Goal: Navigation & Orientation: Go to known website

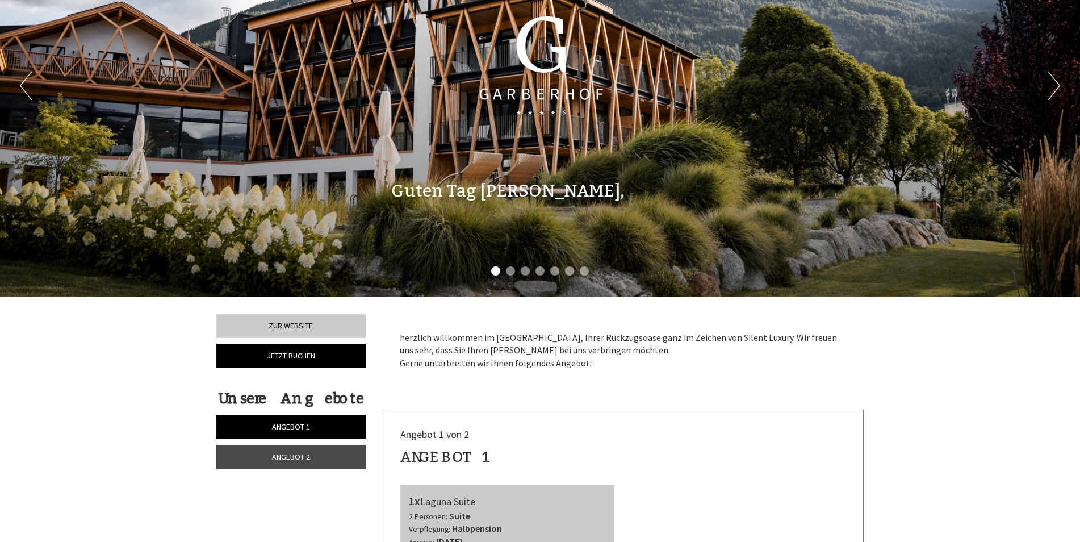
scroll to position [170, 0]
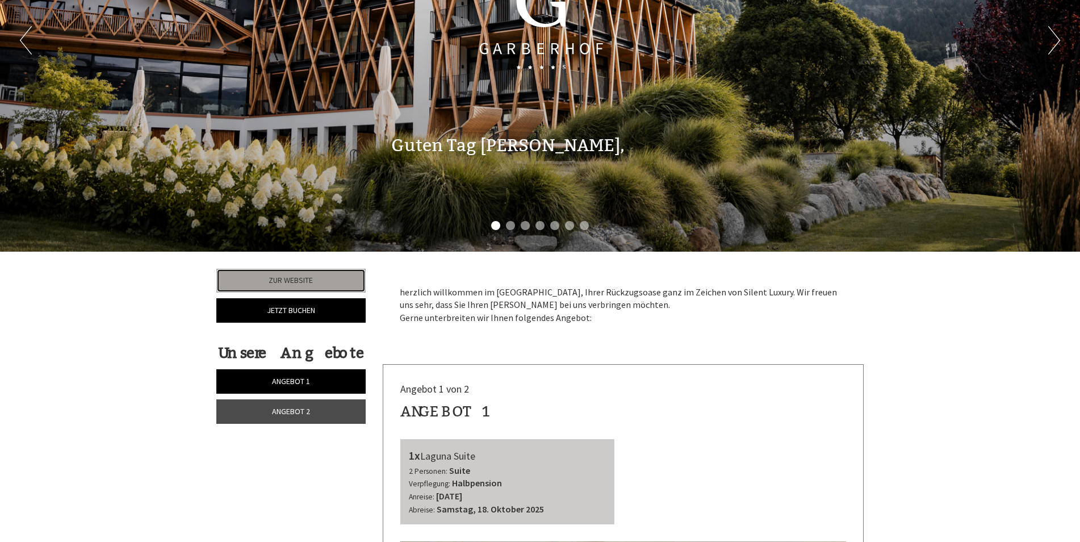
click at [287, 279] on link "Zur Website" at bounding box center [290, 281] width 149 height 24
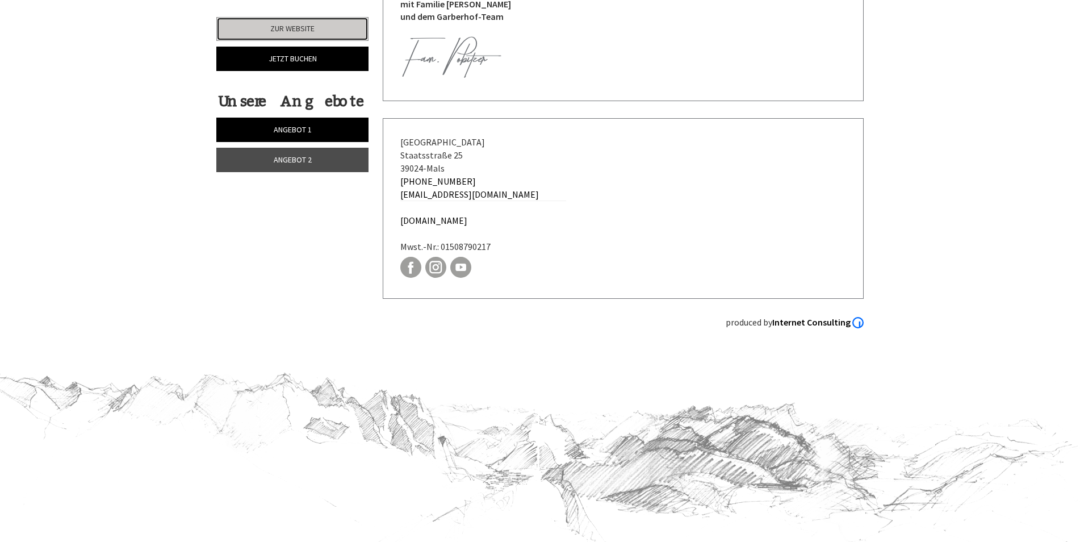
scroll to position [3622, 0]
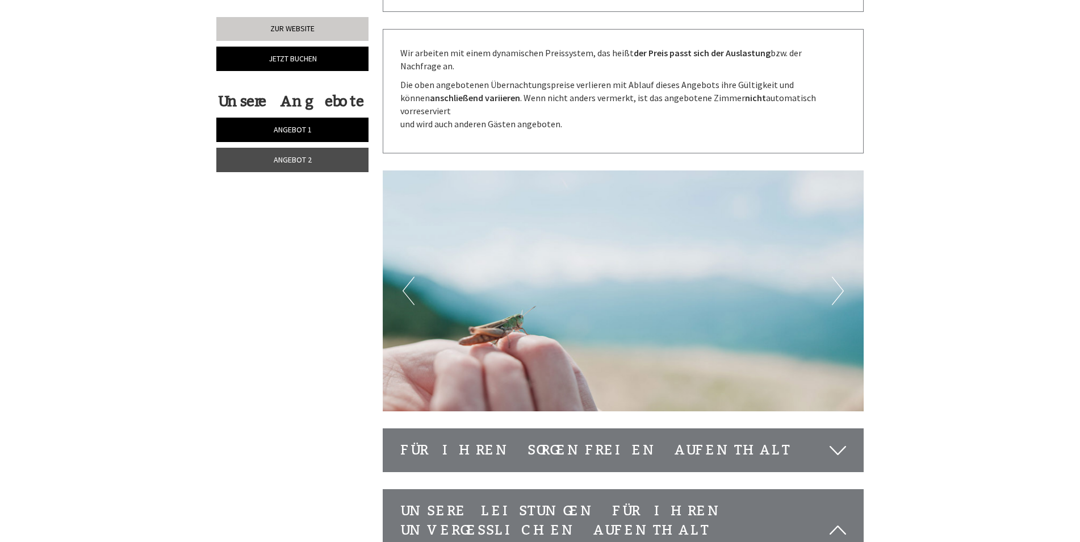
scroll to position [2271, 0]
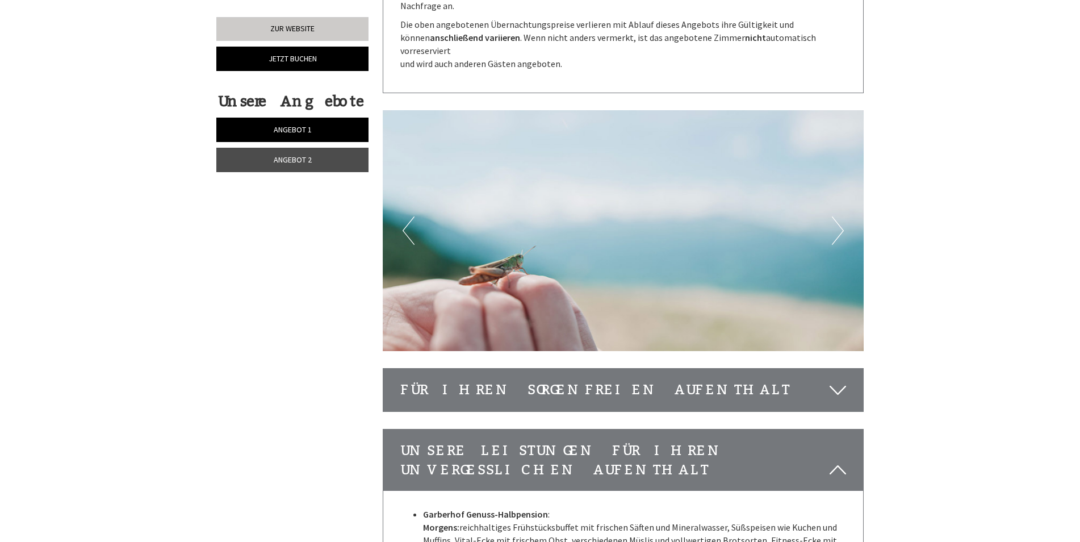
click at [842, 216] on button "Next" at bounding box center [838, 230] width 12 height 28
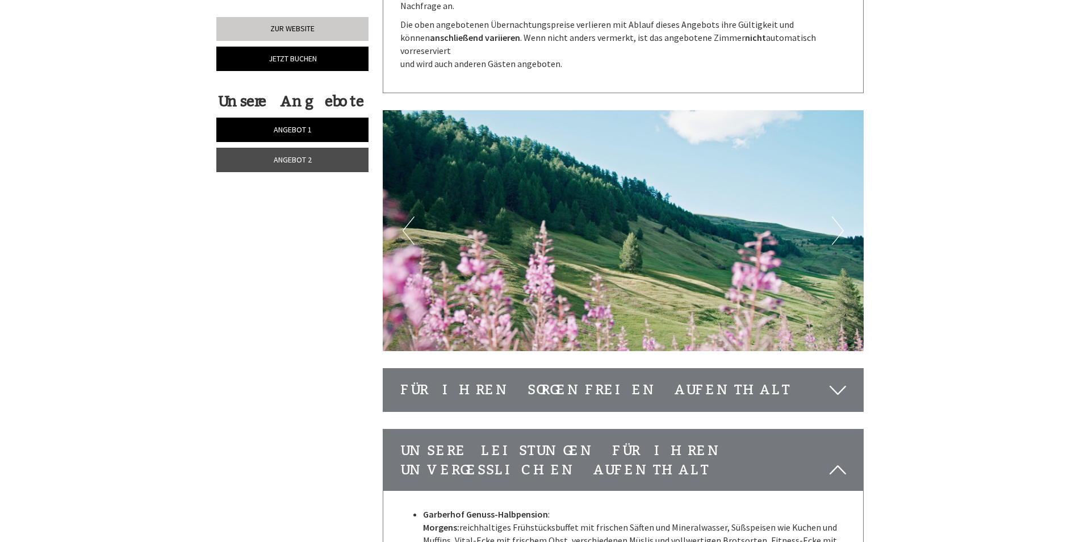
click at [842, 216] on button "Next" at bounding box center [838, 230] width 12 height 28
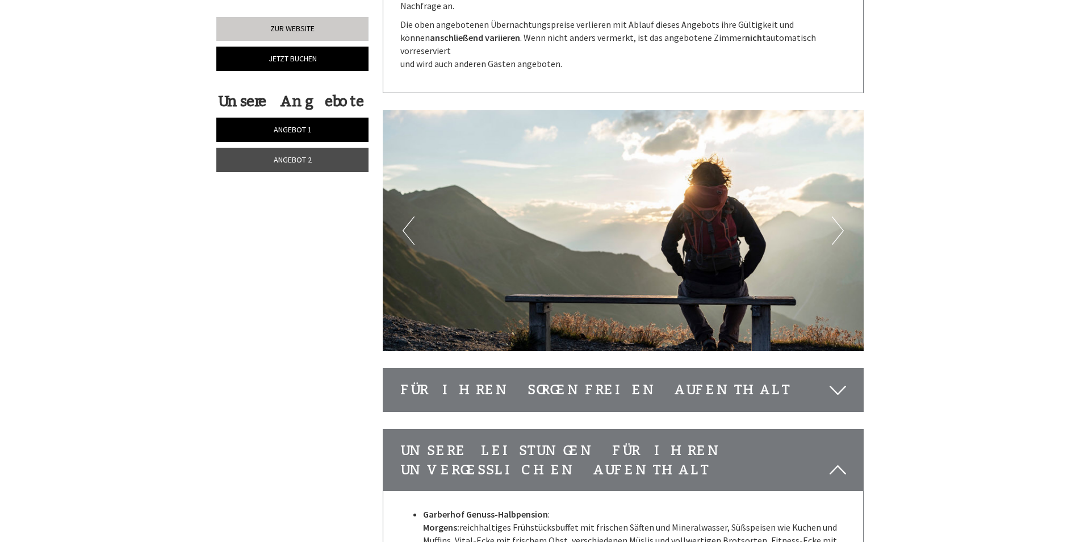
click at [842, 216] on button "Next" at bounding box center [838, 230] width 12 height 28
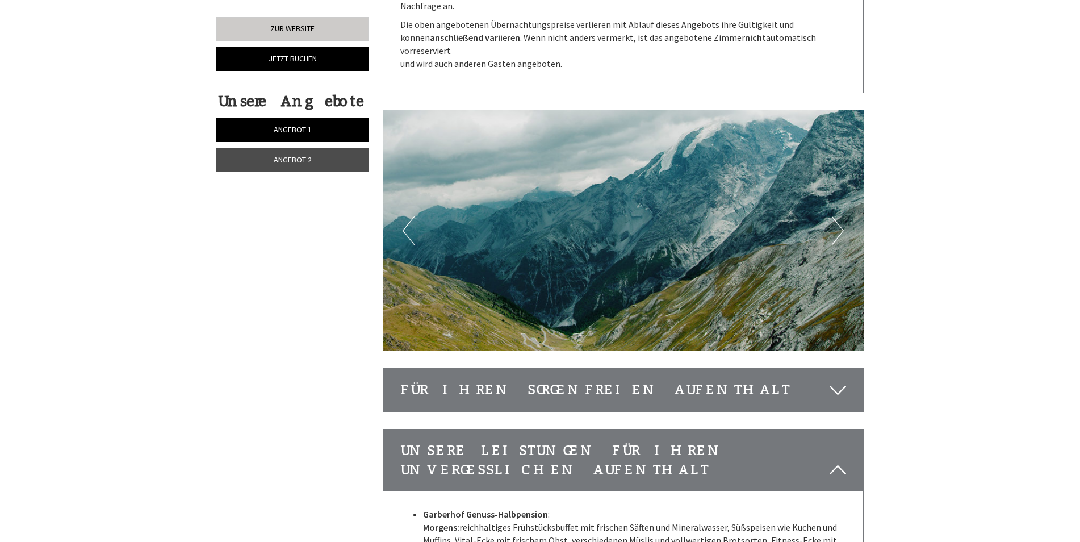
click at [842, 216] on button "Next" at bounding box center [838, 230] width 12 height 28
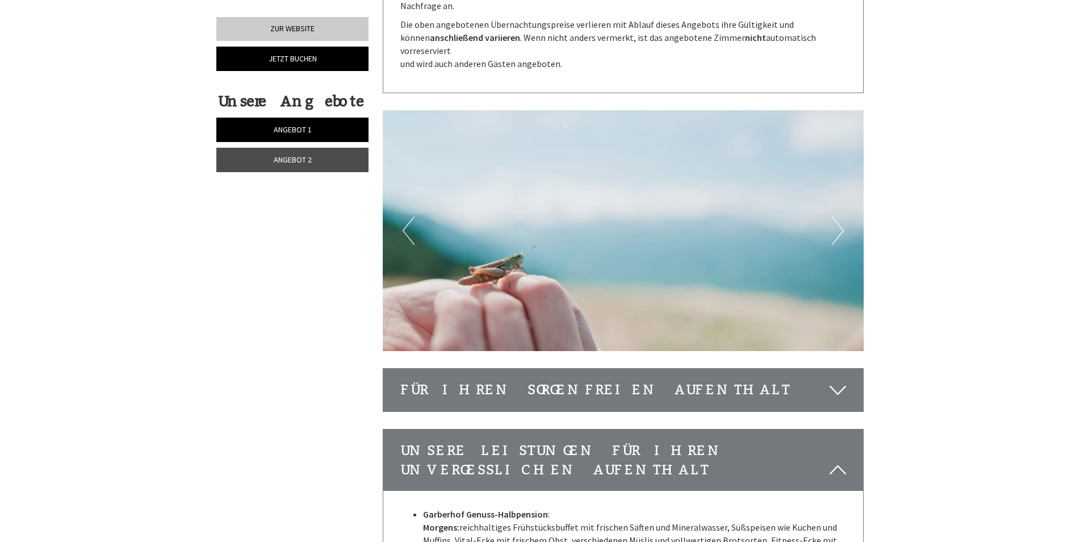
click at [842, 216] on button "Next" at bounding box center [838, 230] width 12 height 28
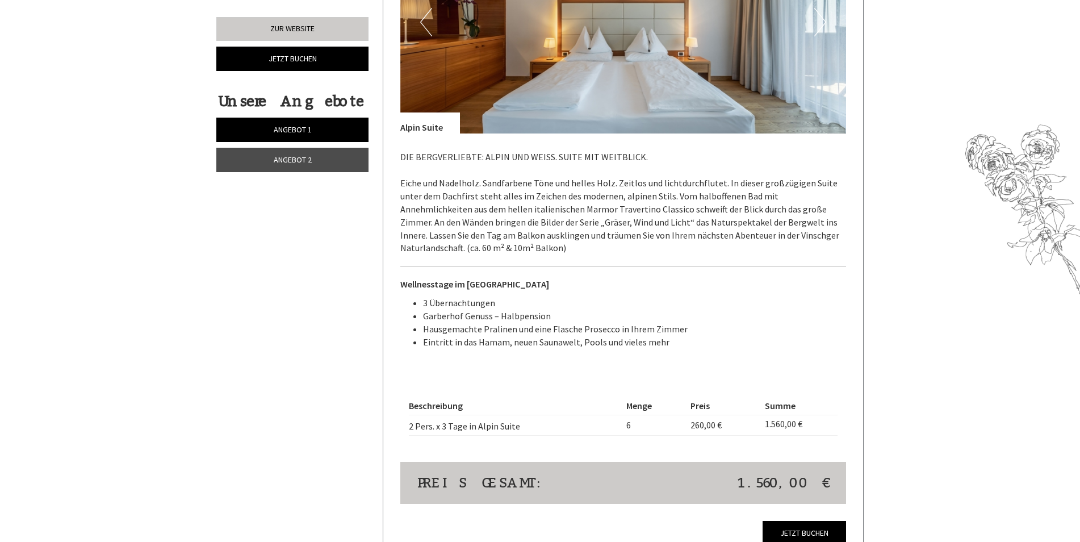
scroll to position [1533, 0]
